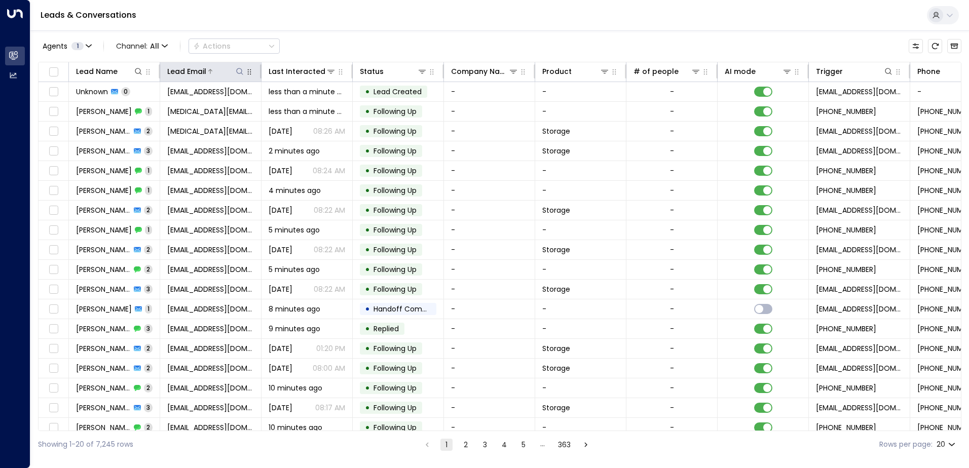
click at [241, 71] on icon at bounding box center [240, 71] width 8 height 8
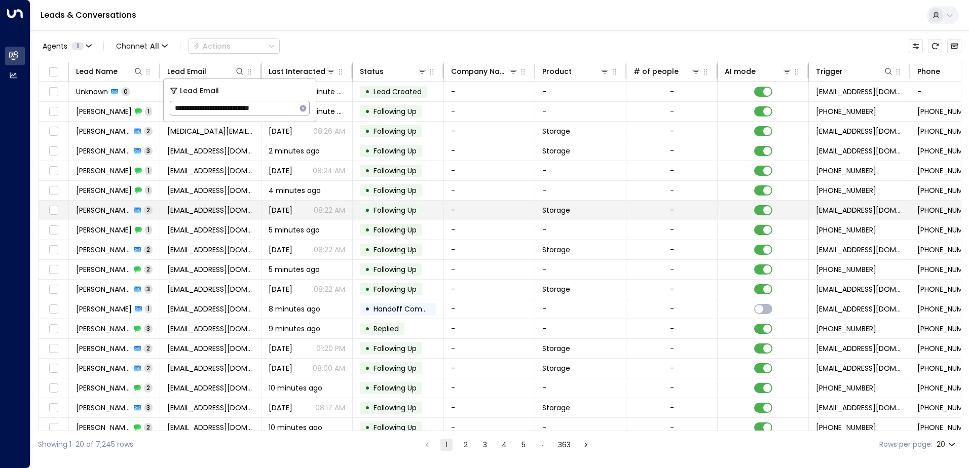
type input "**********"
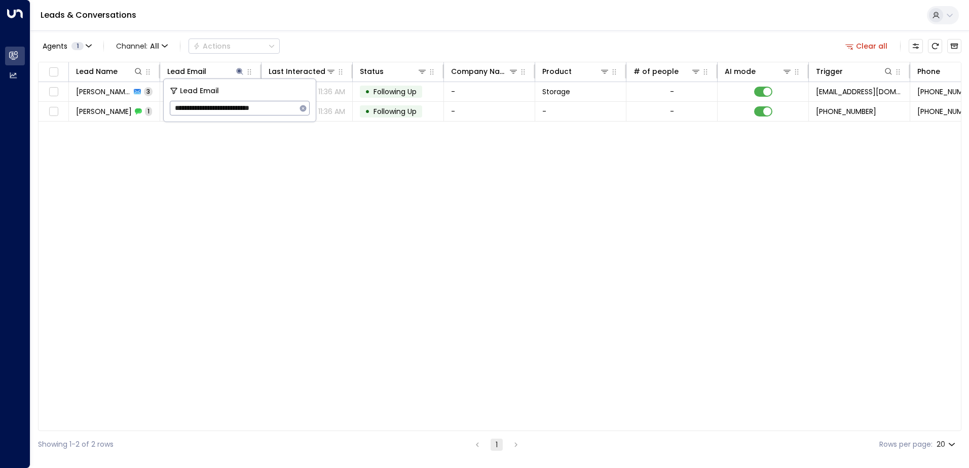
click at [192, 207] on div "Lead Name Lead Email Last Interacted Status Company Name Product # of people AI…" at bounding box center [499, 246] width 923 height 369
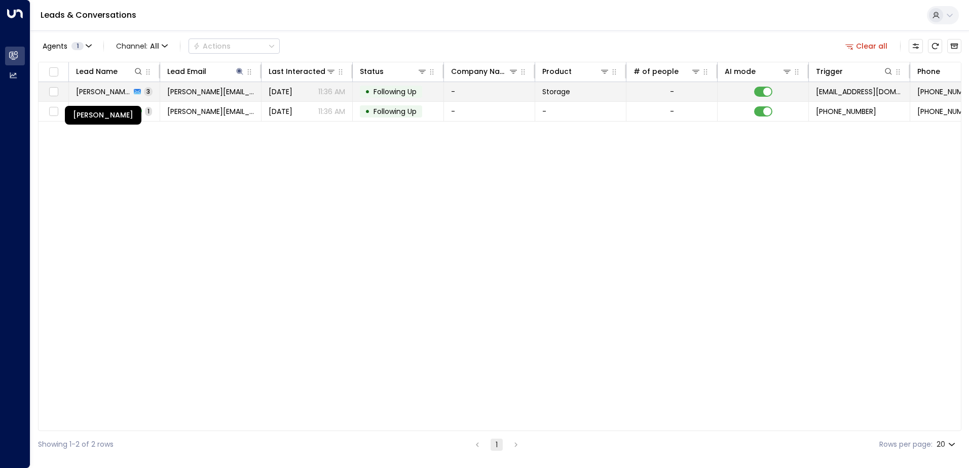
click at [105, 94] on span "[PERSON_NAME]" at bounding box center [103, 92] width 55 height 10
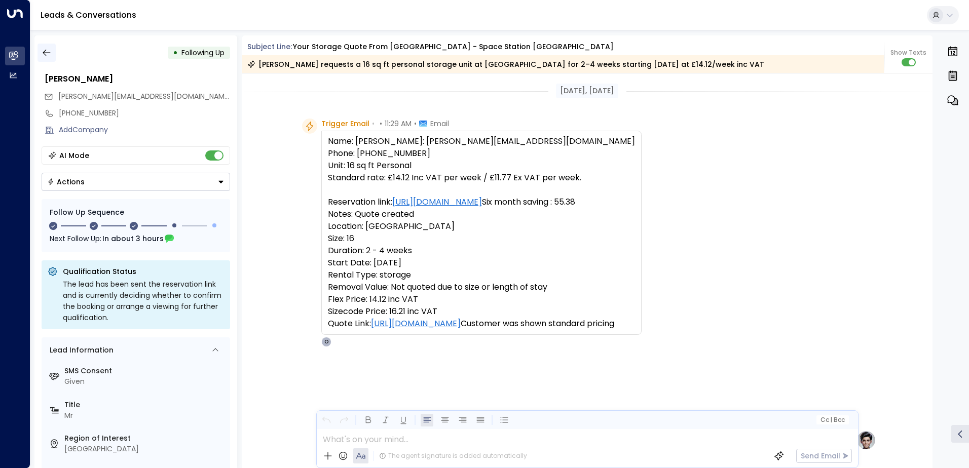
click at [46, 58] on button "button" at bounding box center [46, 53] width 18 height 18
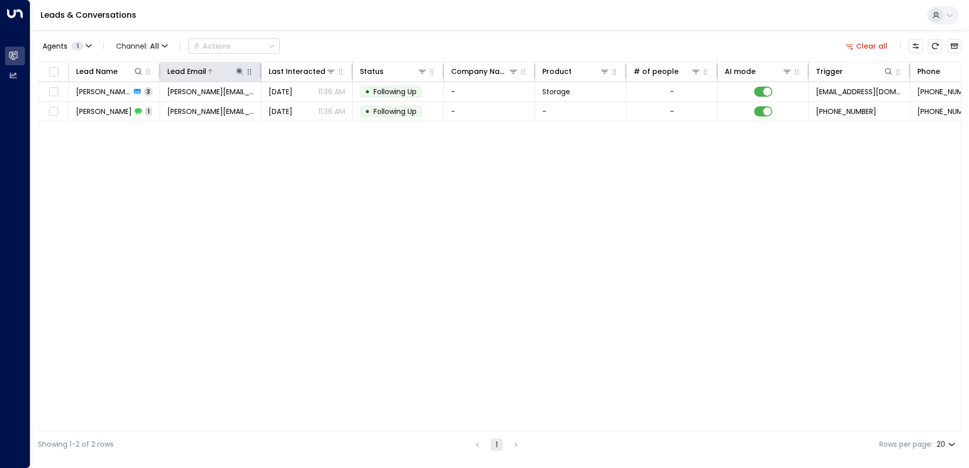
click at [242, 73] on icon at bounding box center [239, 71] width 7 height 7
click at [305, 109] on icon "button" at bounding box center [303, 108] width 7 height 7
click at [360, 184] on div "Lead Name Lead Email Last Interacted Status Company Name Product # of people AI…" at bounding box center [499, 246] width 923 height 369
